Goal: Transaction & Acquisition: Download file/media

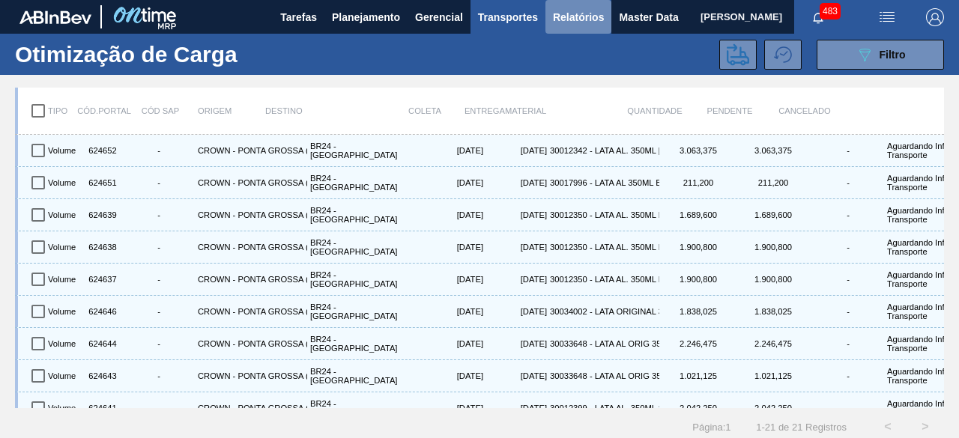
click at [571, 20] on span "Relatórios" at bounding box center [578, 17] width 51 height 18
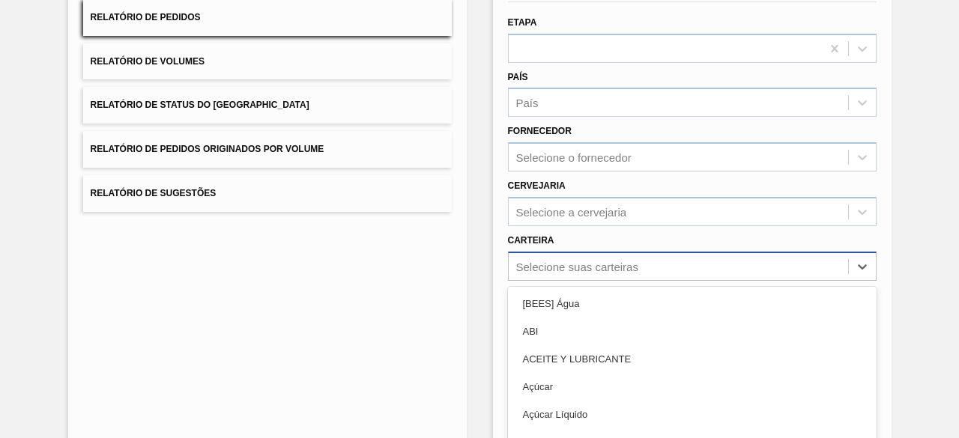
scroll to position [220, 0]
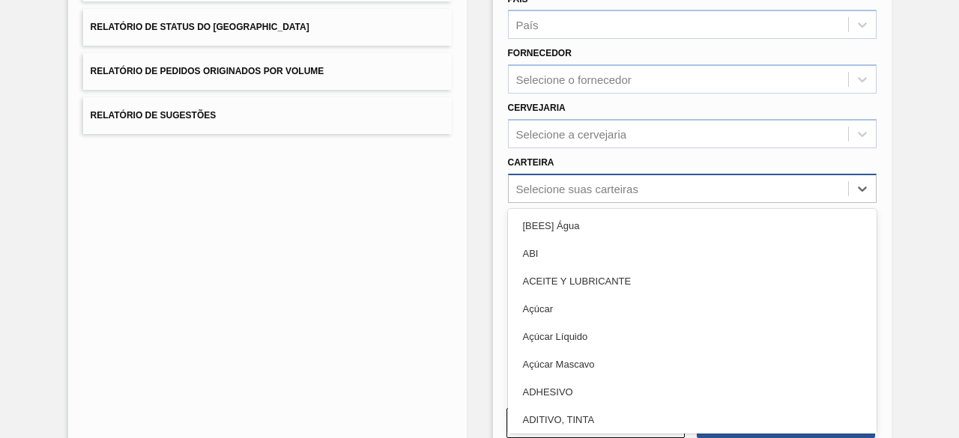
click at [610, 203] on div "option ACEITE Y LUBRICANTE focused, 3 of 101. 101 results available. Use Up and…" at bounding box center [692, 188] width 368 height 29
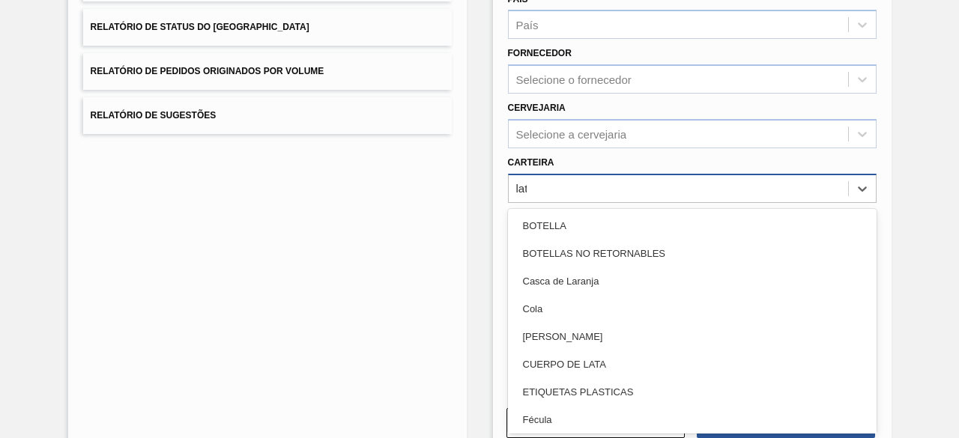
type input "lata"
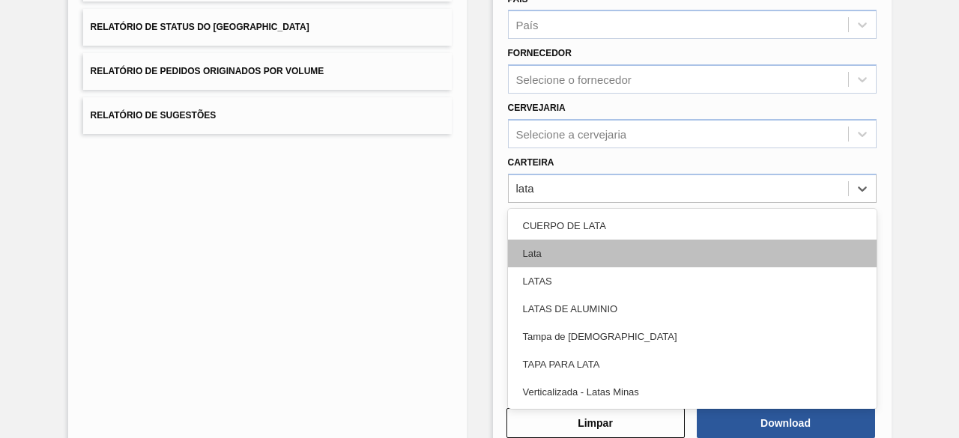
click at [598, 255] on div "Lata" at bounding box center [692, 254] width 368 height 28
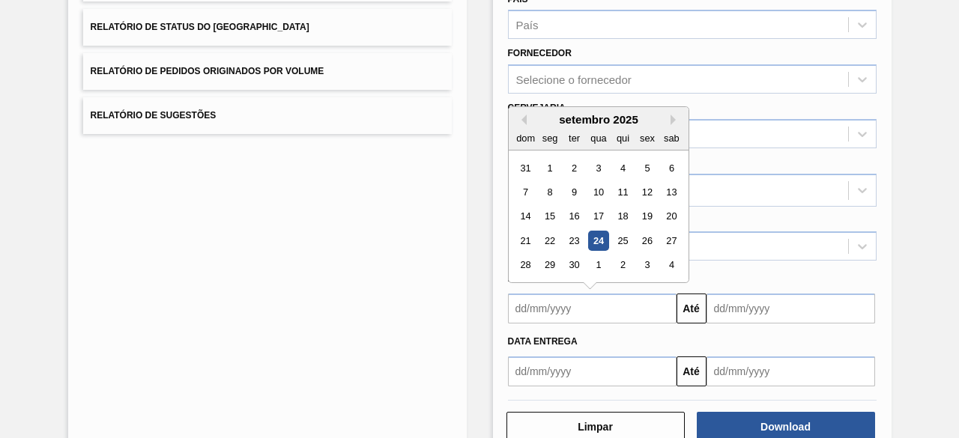
click at [604, 311] on input "text" at bounding box center [592, 309] width 168 height 30
click at [601, 239] on div "24" at bounding box center [598, 241] width 20 height 20
type input "[DATE]"
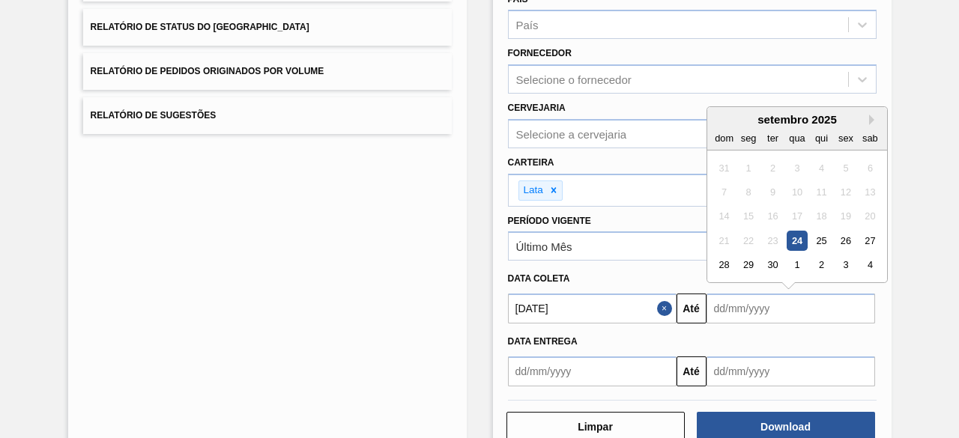
click at [732, 309] on input "text" at bounding box center [790, 309] width 168 height 30
click at [870, 240] on div "27" at bounding box center [869, 241] width 20 height 20
type input "[DATE]"
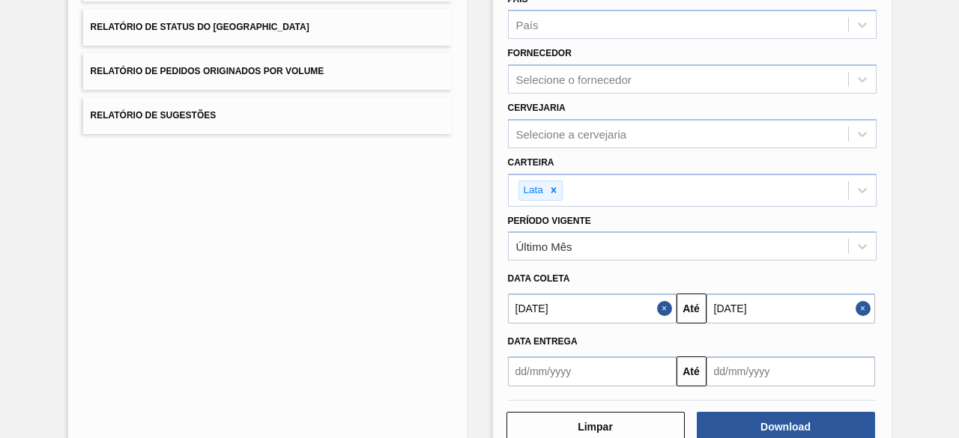
scroll to position [257, 0]
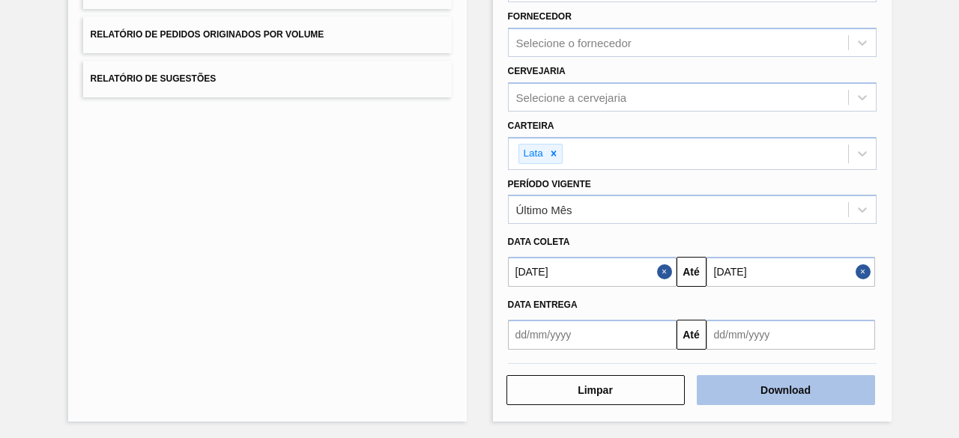
click at [801, 387] on button "Download" at bounding box center [785, 390] width 178 height 30
